Goal: Obtain resource: Download file/media

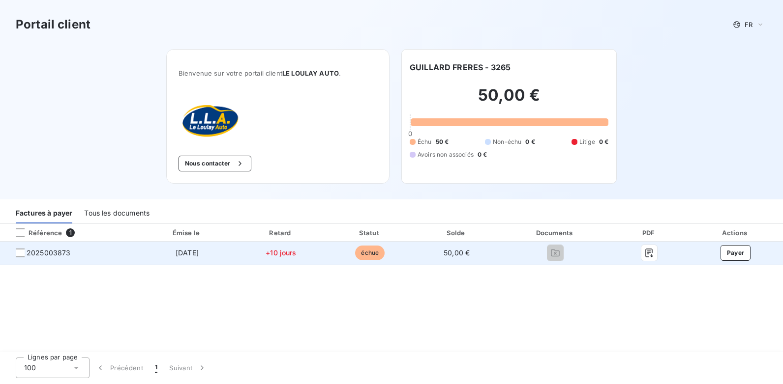
drag, startPoint x: 54, startPoint y: 252, endPoint x: 59, endPoint y: 252, distance: 5.4
click at [59, 252] on span "2025003873" at bounding box center [49, 253] width 44 height 10
click at [23, 254] on span "2025003873" at bounding box center [69, 253] width 122 height 10
click at [26, 252] on span "2025003873" at bounding box center [69, 253] width 122 height 10
click at [14, 253] on span "2025003873" at bounding box center [69, 253] width 122 height 10
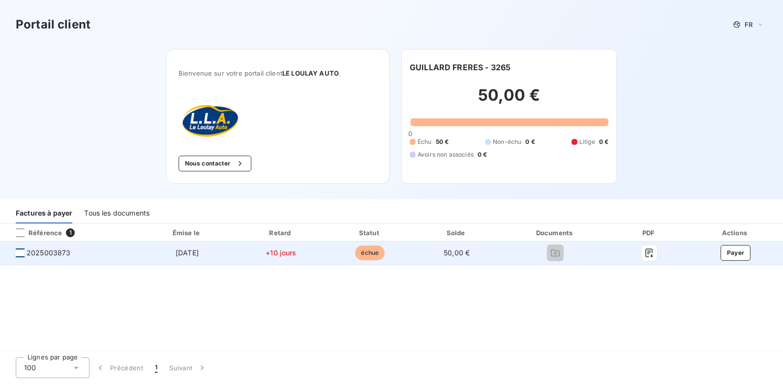
click at [19, 252] on div at bounding box center [20, 253] width 9 height 9
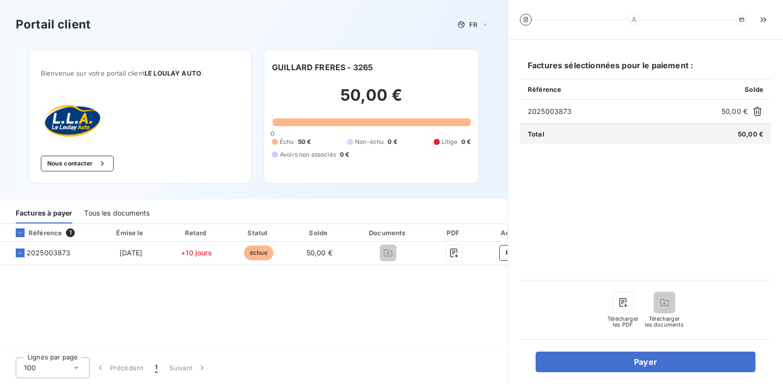
click at [630, 313] on div "Télécharger les PDF" at bounding box center [622, 310] width 31 height 35
click at [625, 315] on div "Télécharger les PDF" at bounding box center [622, 310] width 31 height 35
click at [625, 306] on icon "button" at bounding box center [622, 302] width 7 height 9
